Goal: Task Accomplishment & Management: Manage account settings

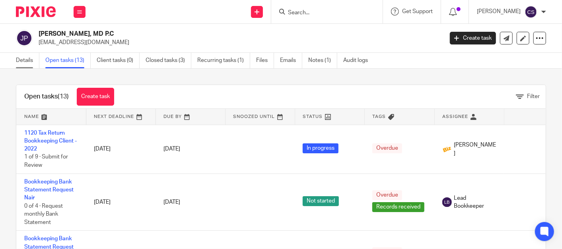
click at [21, 59] on link "Details" at bounding box center [27, 61] width 23 height 16
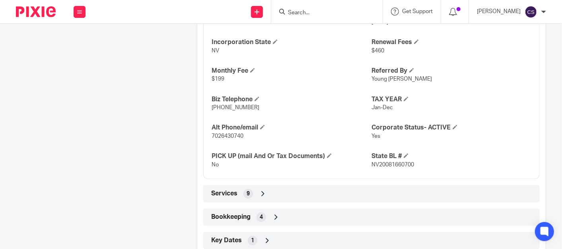
scroll to position [458, 0]
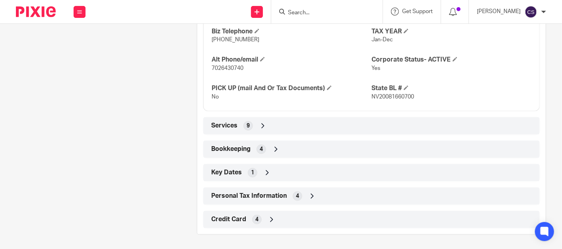
click at [273, 145] on icon at bounding box center [276, 149] width 8 height 8
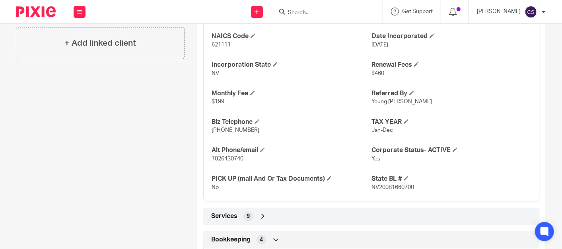
scroll to position [442, 0]
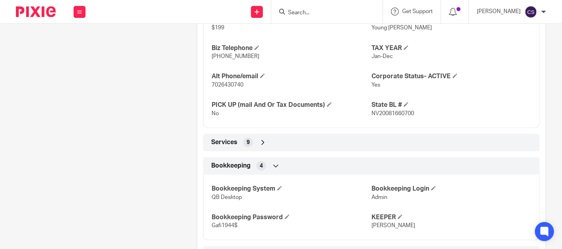
click at [261, 144] on icon at bounding box center [263, 143] width 8 height 8
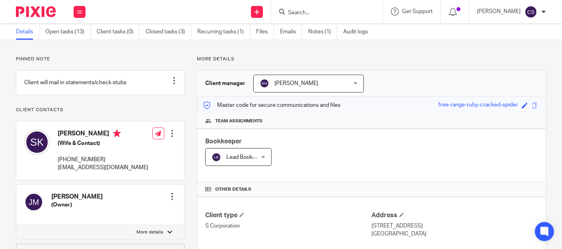
scroll to position [0, 0]
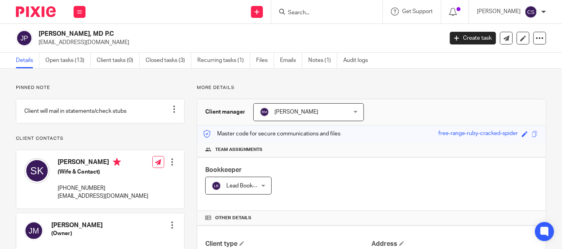
click at [323, 15] on input "Search" at bounding box center [323, 13] width 72 height 7
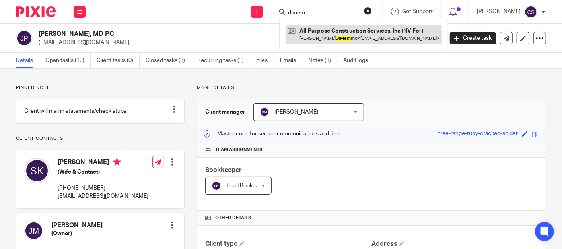
type input "dimem"
click at [336, 35] on link at bounding box center [363, 34] width 156 height 18
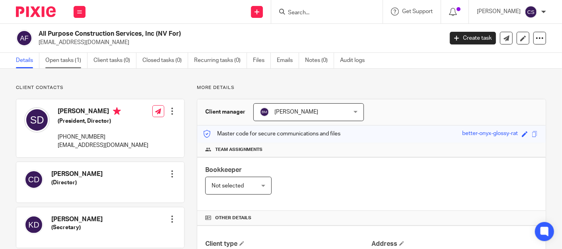
click at [66, 63] on link "Open tasks (1)" at bounding box center [66, 61] width 42 height 16
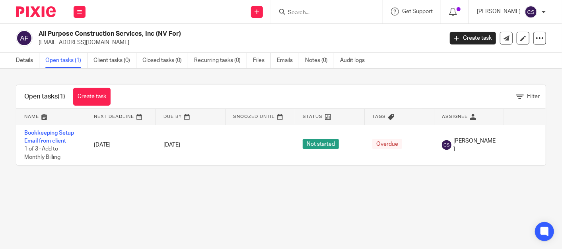
click at [322, 15] on input "Search" at bounding box center [323, 13] width 72 height 7
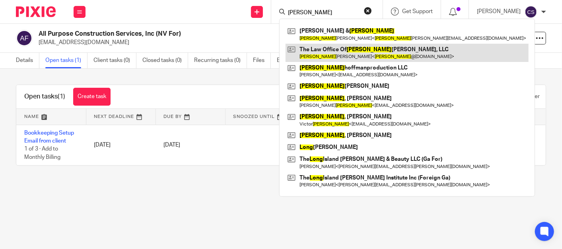
type input "lona"
click at [336, 53] on link at bounding box center [406, 53] width 243 height 18
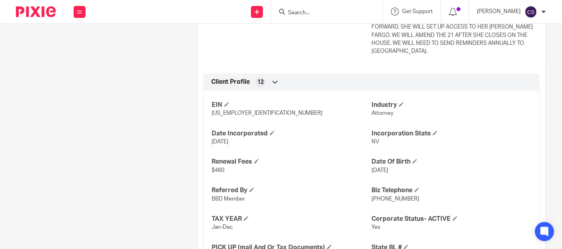
scroll to position [515, 0]
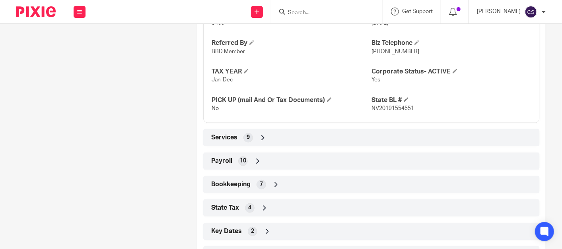
click at [276, 181] on icon at bounding box center [276, 185] width 8 height 8
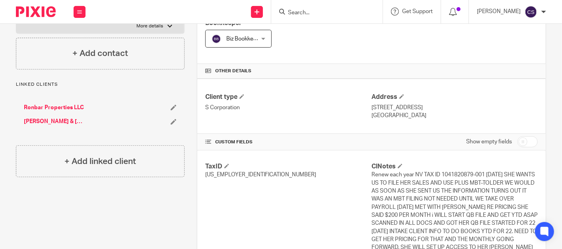
scroll to position [0, 0]
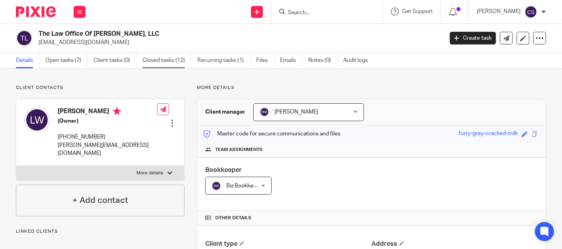
click at [164, 62] on link "Closed tasks (12)" at bounding box center [166, 61] width 49 height 16
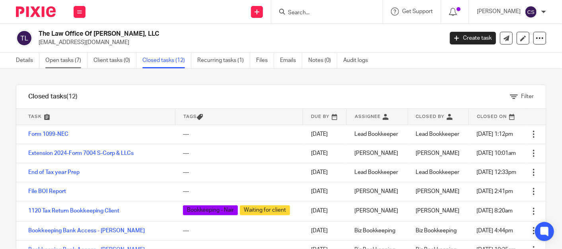
click at [56, 59] on link "Open tasks (7)" at bounding box center [66, 61] width 42 height 16
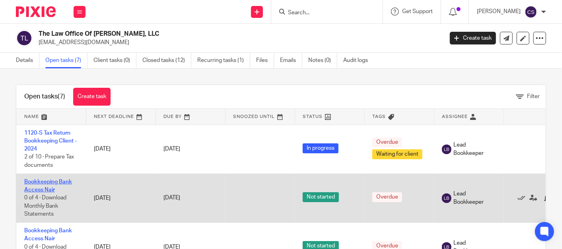
click at [43, 181] on link "Bookkeeping Bank Access Nair" at bounding box center [48, 186] width 48 height 14
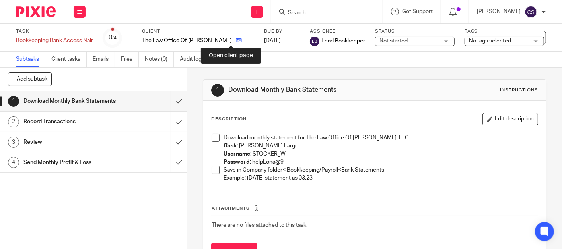
click at [236, 41] on icon at bounding box center [239, 40] width 6 height 6
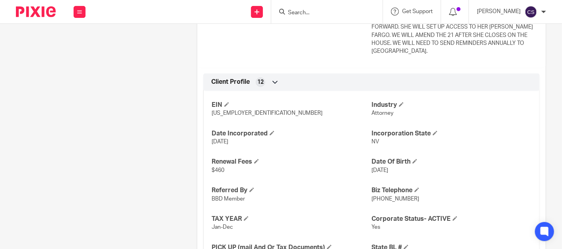
scroll to position [613, 0]
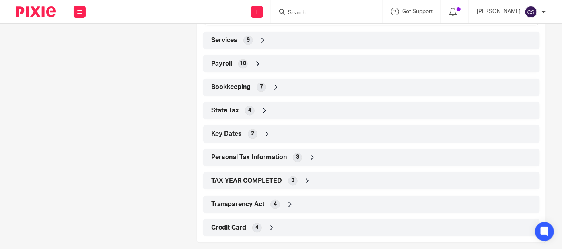
click at [275, 83] on icon at bounding box center [276, 87] width 8 height 8
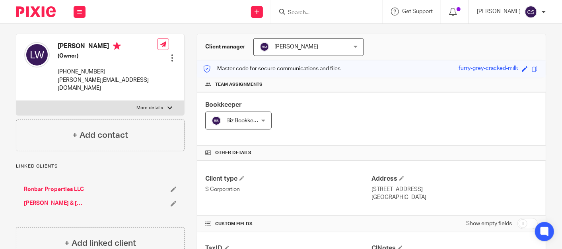
scroll to position [0, 0]
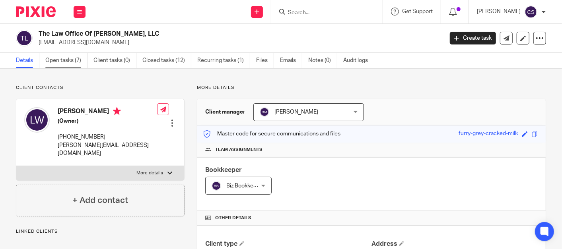
click at [64, 59] on link "Open tasks (7)" at bounding box center [66, 61] width 42 height 16
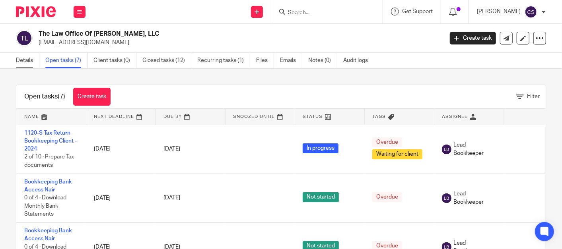
click at [24, 63] on link "Details" at bounding box center [27, 61] width 23 height 16
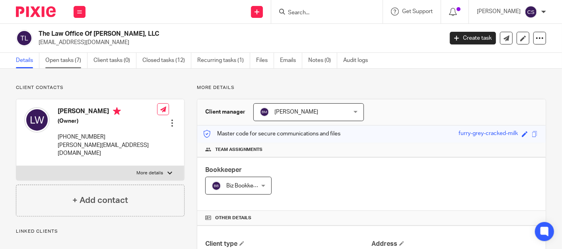
click at [64, 61] on link "Open tasks (7)" at bounding box center [66, 61] width 42 height 16
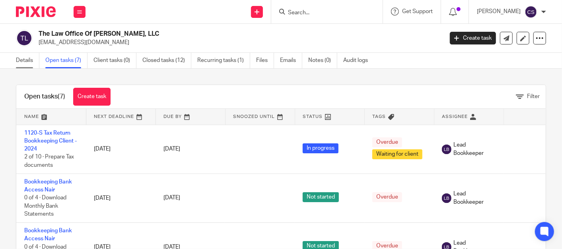
click at [18, 61] on link "Details" at bounding box center [27, 61] width 23 height 16
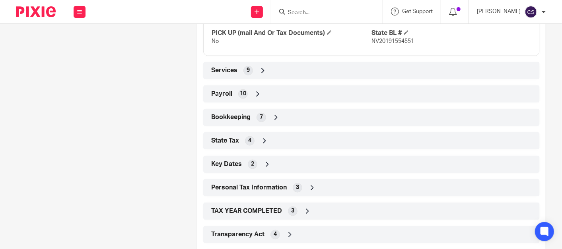
scroll to position [589, 0]
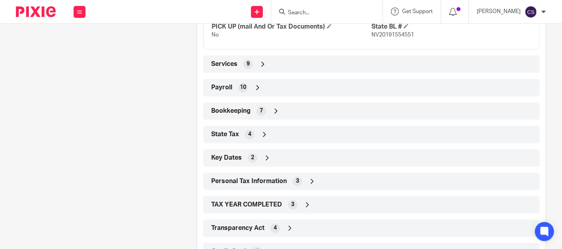
click at [273, 107] on icon at bounding box center [276, 111] width 8 height 8
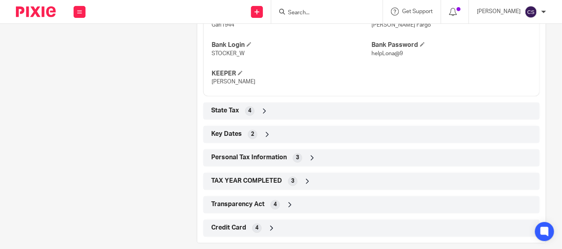
scroll to position [735, 0]
click at [238, 70] on span at bounding box center [240, 72] width 5 height 5
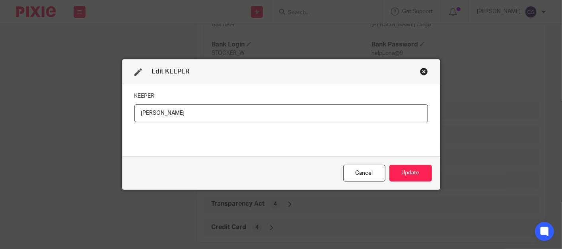
drag, startPoint x: 165, startPoint y: 110, endPoint x: 46, endPoint y: 127, distance: 119.7
click at [47, 126] on div "Edit KEEPER KEEPER [PERSON_NAME] Update" at bounding box center [281, 124] width 562 height 249
type input "C"
click at [403, 171] on button "Update" at bounding box center [410, 173] width 43 height 17
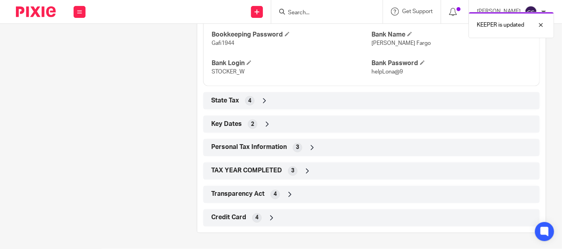
scroll to position [706, 0]
